Goal: Transaction & Acquisition: Purchase product/service

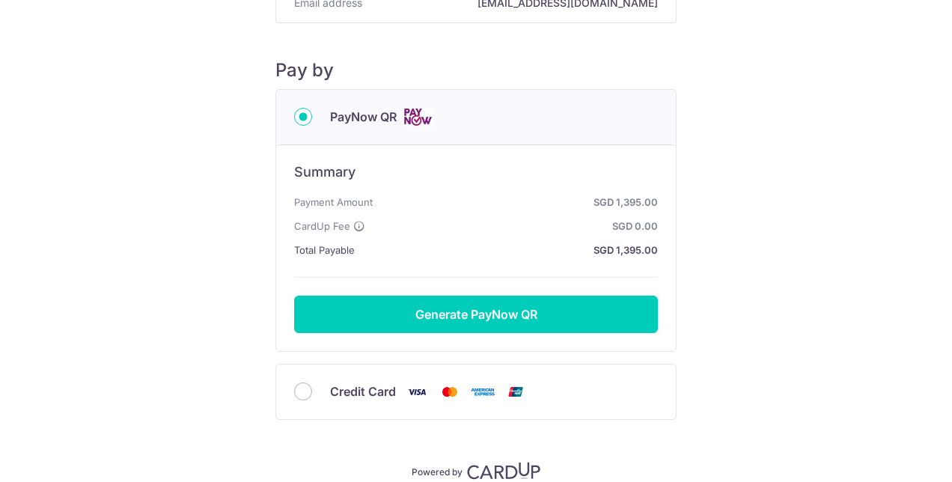
scroll to position [204, 0]
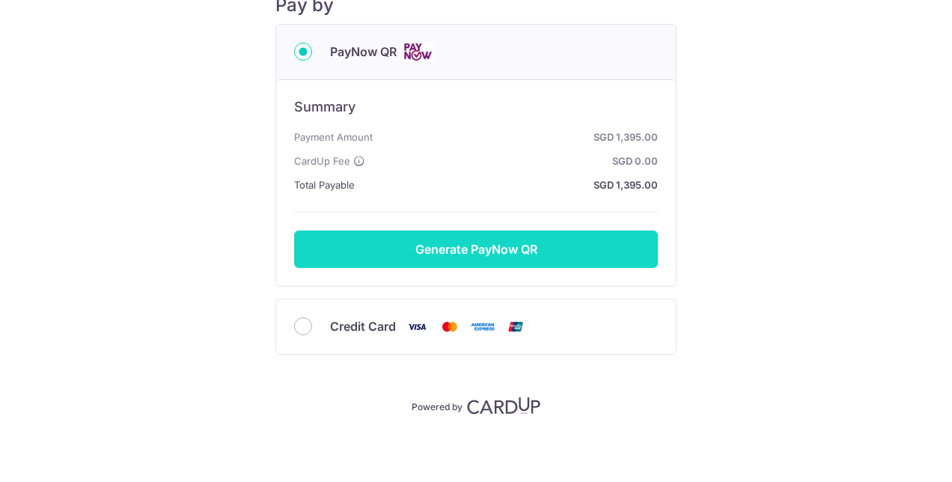
click at [505, 247] on button "Generate PayNow QR" at bounding box center [476, 249] width 364 height 37
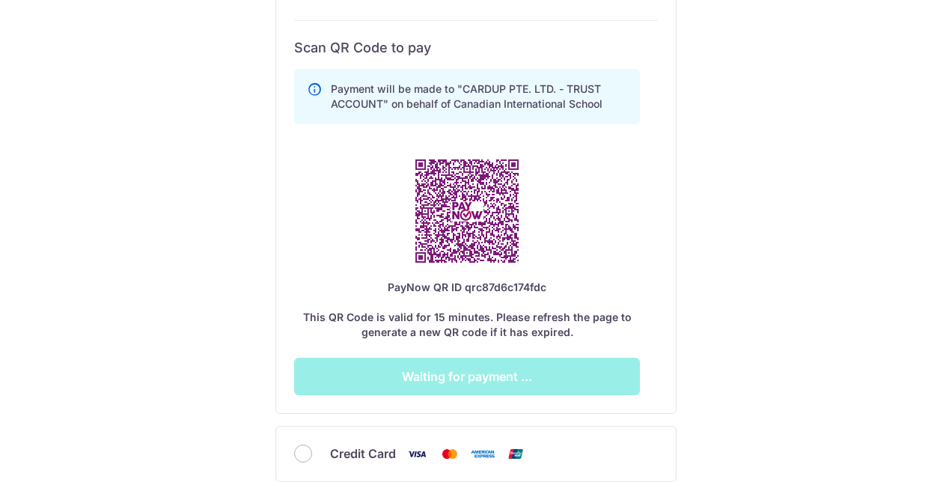
scroll to position [428, 0]
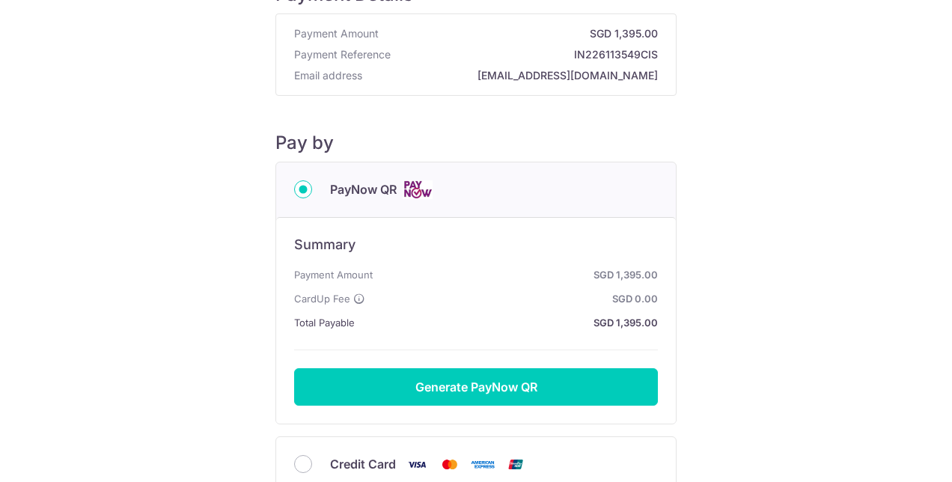
scroll to position [150, 0]
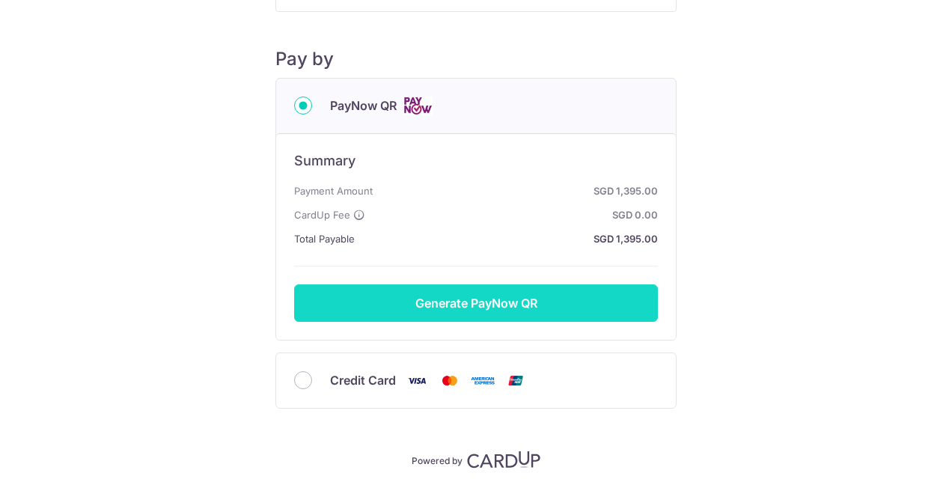
click at [504, 297] on button "Generate PayNow QR" at bounding box center [476, 302] width 364 height 37
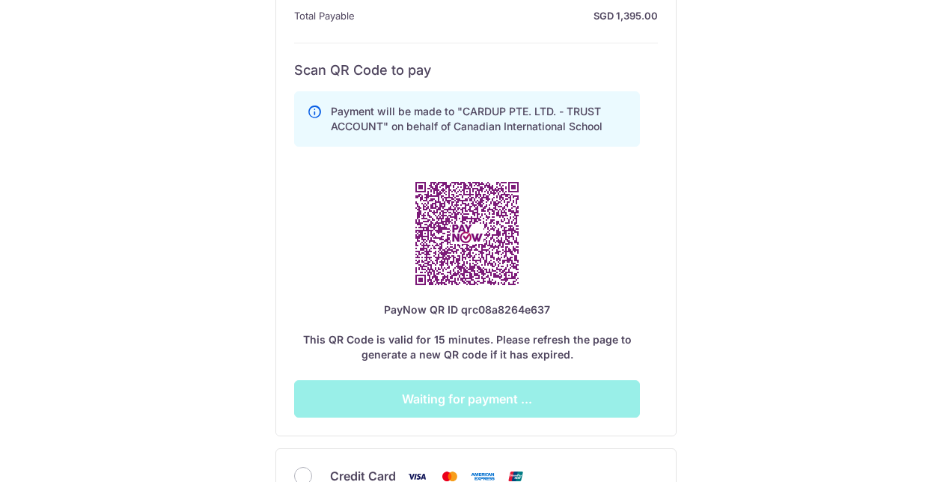
scroll to position [374, 0]
